Goal: Find contact information: Find contact information

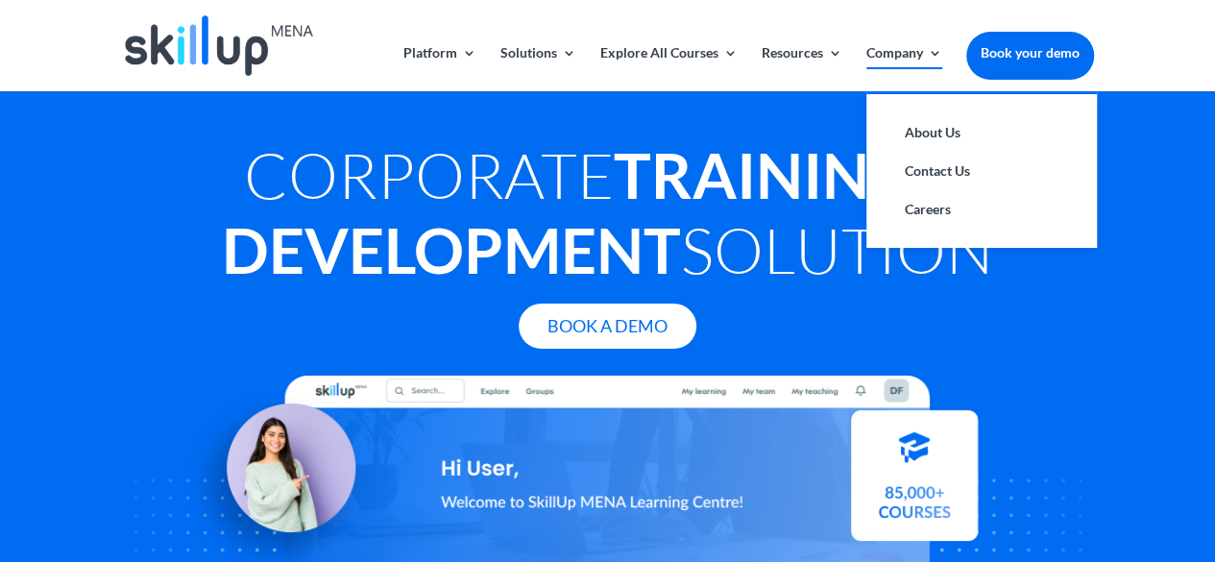
click at [887, 52] on link "Company" at bounding box center [905, 68] width 76 height 45
click at [933, 157] on link "Contact Us" at bounding box center [982, 171] width 192 height 38
click at [928, 166] on link "Contact Us" at bounding box center [982, 171] width 192 height 38
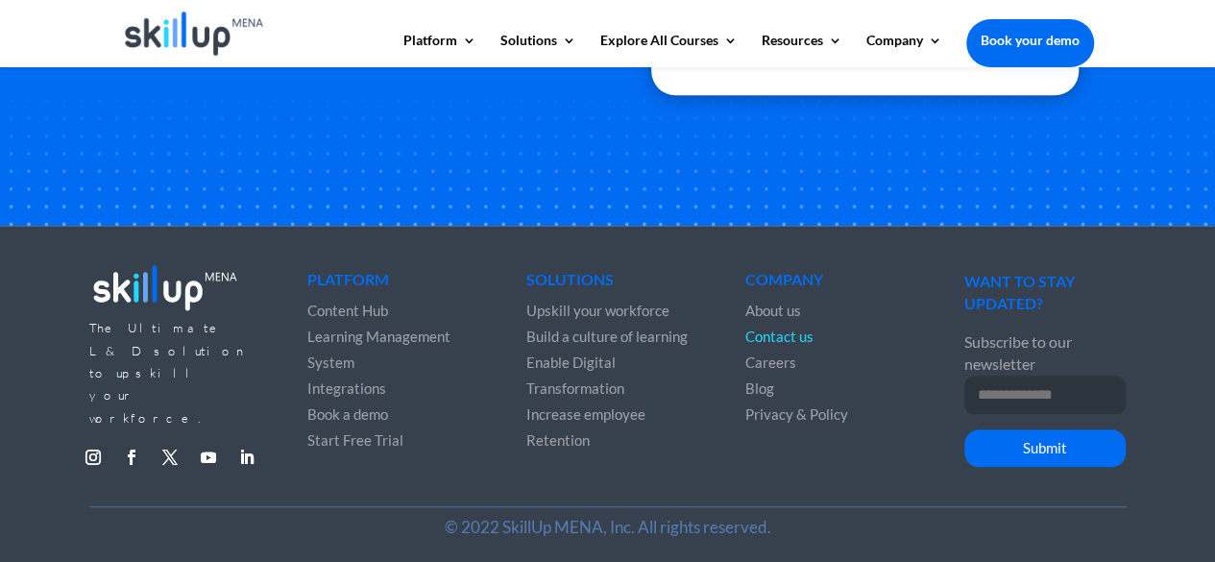
scroll to position [793, 0]
click at [133, 441] on link "Follow" at bounding box center [131, 456] width 31 height 31
click at [239, 441] on link "Follow" at bounding box center [247, 456] width 31 height 31
